Goal: Task Accomplishment & Management: Complete application form

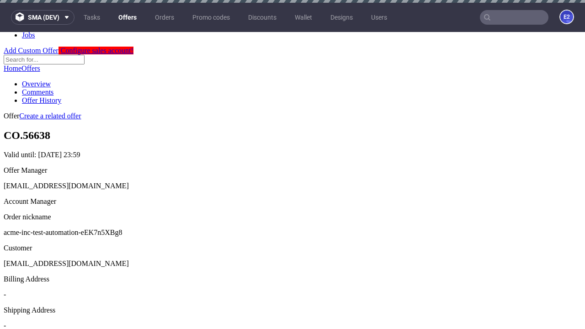
scroll to position [3, 0]
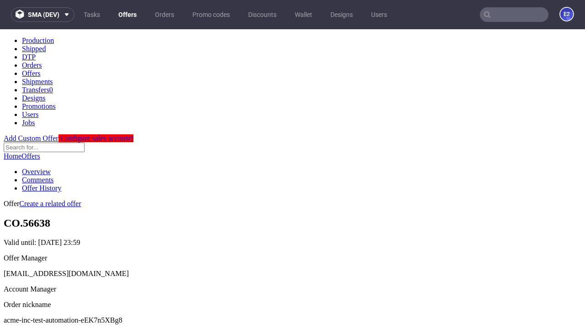
scroll to position [90, 0]
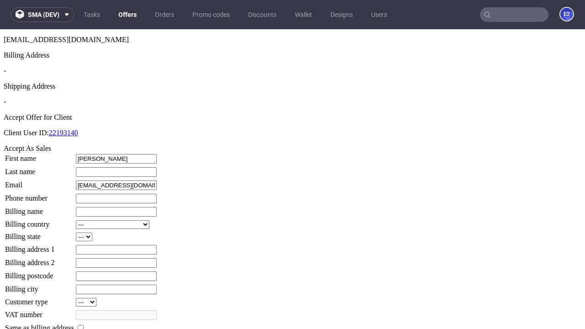
type input "Sven"
type input "Lindgren"
type input "1509813888"
type input "Wilton_Vandervort31"
select select "13"
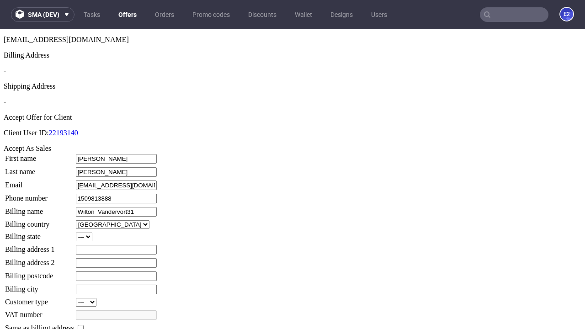
type input "Wilton_Vandervort31"
type input "74 Jaden Orchard"
select select "132"
type input "74 Jaden Orchard"
type input "QJ6 2UL"
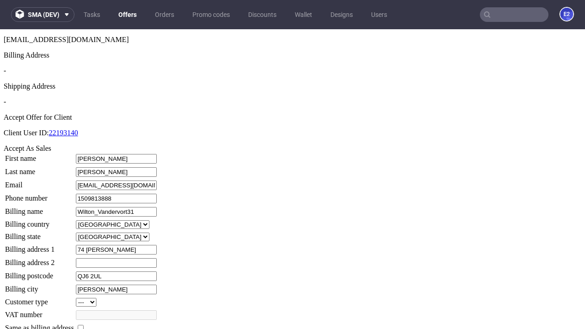
type input "Hagenes-le-Emmerich"
click at [84, 325] on input "checkbox" at bounding box center [81, 328] width 6 height 6
checkbox input "true"
type input "Wilton_Vandervort31"
select select "13"
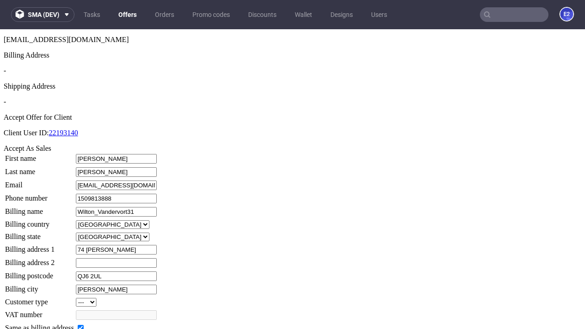
type input "74 Jaden Orchard"
type input "QJ6 2UL"
type input "Hagenes-le-Emmerich"
select select "132"
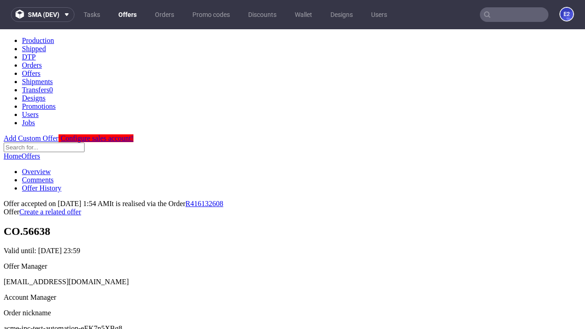
scroll to position [0, 0]
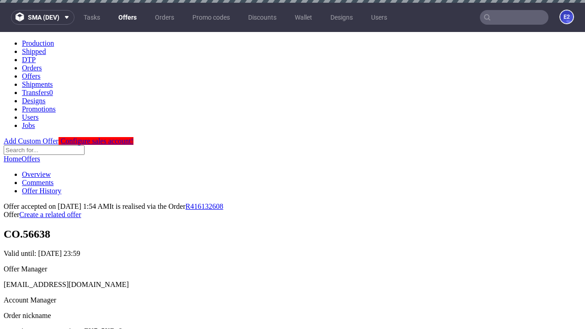
type input "[DATE]"
select select "12214305"
type input "In progress..."
